Goal: Navigation & Orientation: Find specific page/section

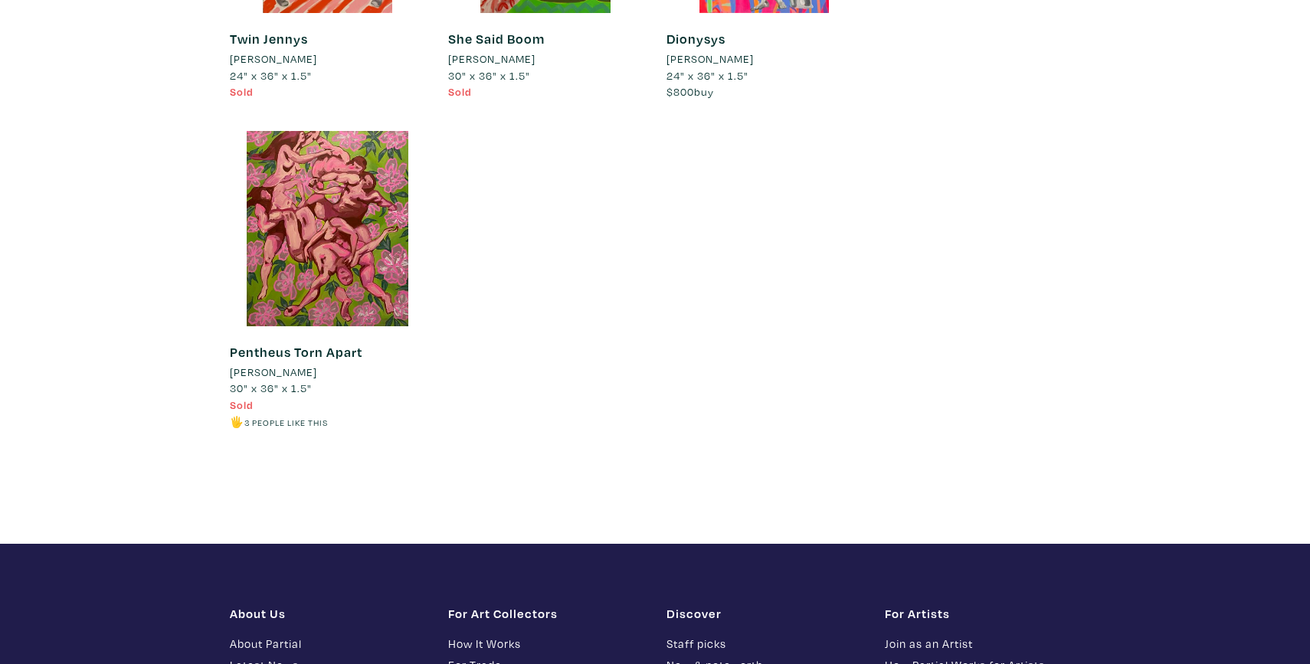
scroll to position [1482, 0]
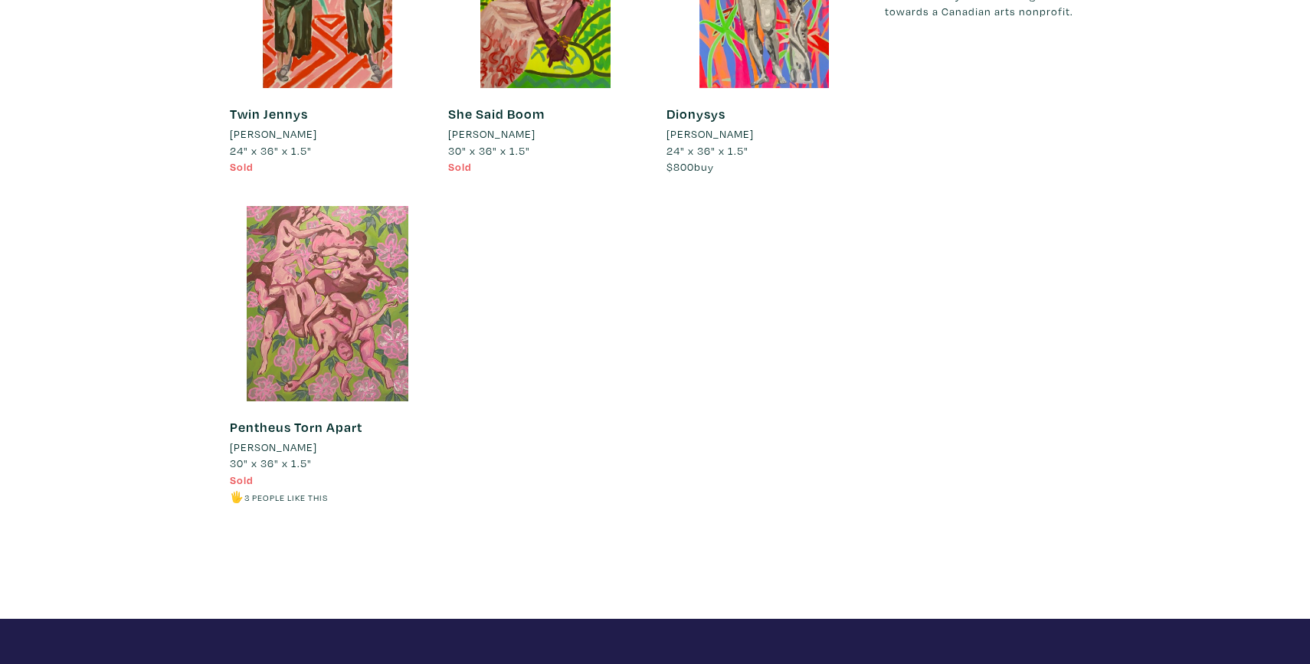
click at [326, 282] on div at bounding box center [327, 303] width 195 height 195
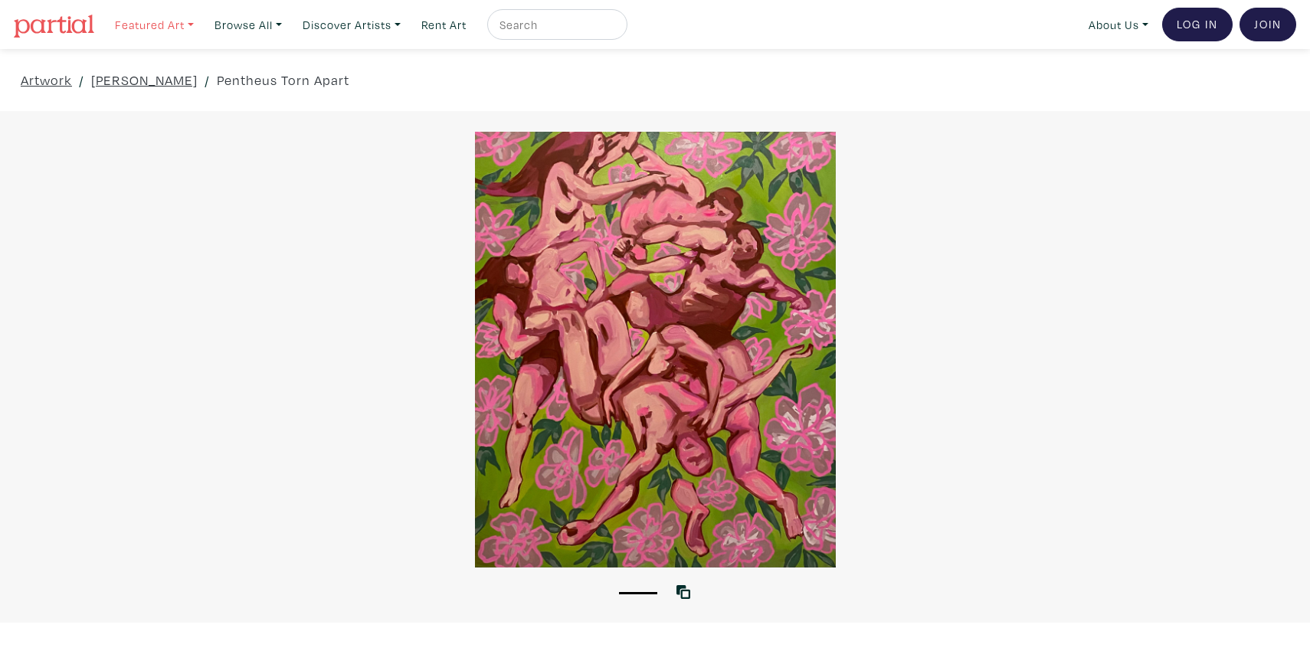
click at [175, 21] on link "Featured Art" at bounding box center [154, 24] width 93 height 31
click at [147, 70] on link "Smalls" at bounding box center [186, 71] width 126 height 14
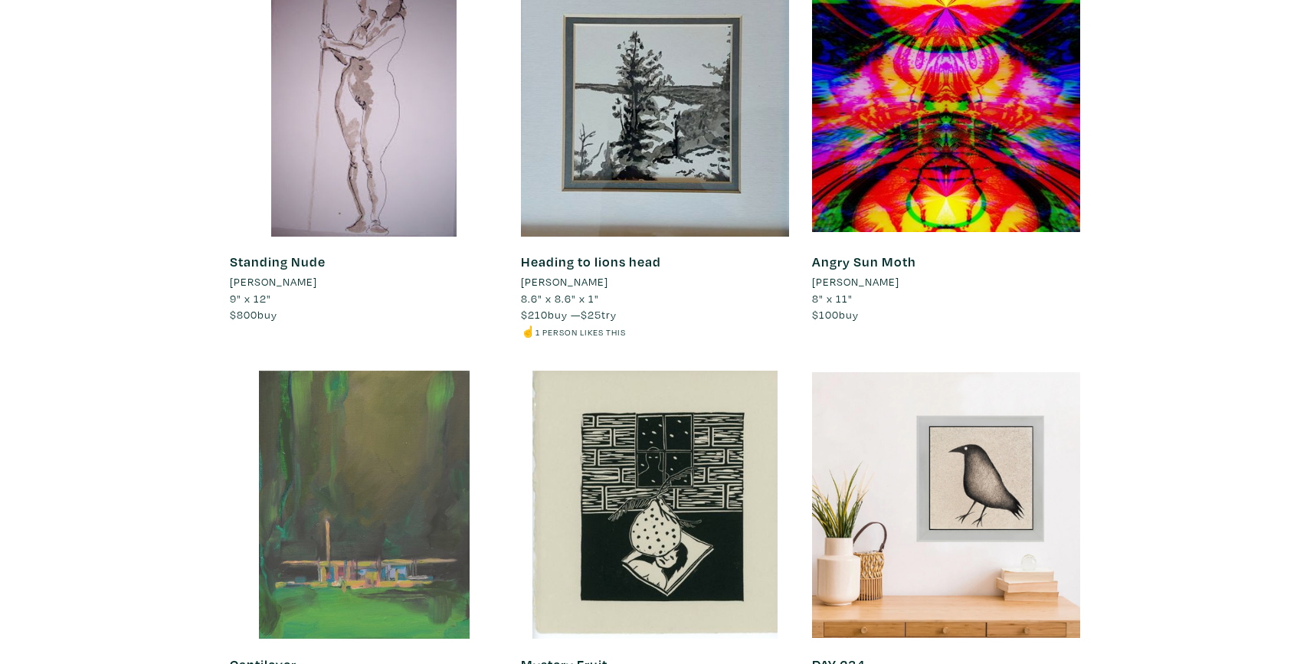
scroll to position [2831, 0]
